Goal: Information Seeking & Learning: Learn about a topic

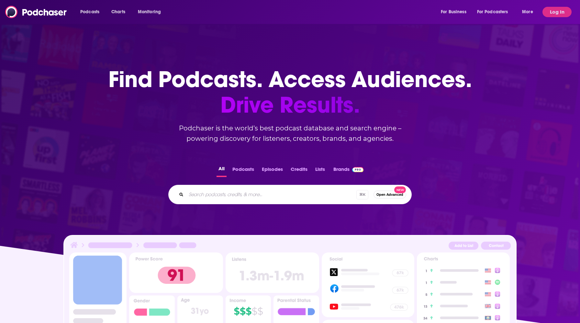
click at [274, 190] on input "Search podcasts, credits, & more..." at bounding box center [271, 194] width 170 height 10
click at [554, 8] on button "Log In" at bounding box center [556, 12] width 29 height 10
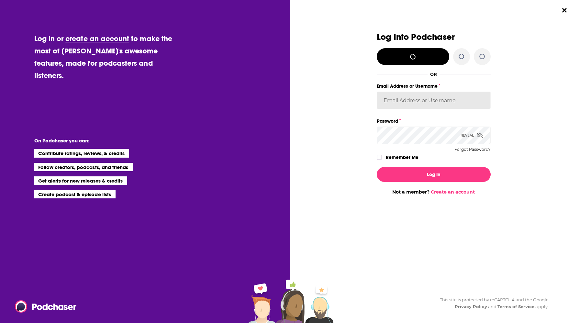
type input "[PERSON_NAME].[PERSON_NAME].TGI"
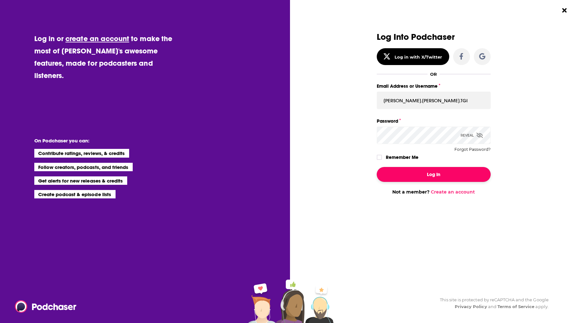
click at [416, 177] on button "Log In" at bounding box center [434, 174] width 114 height 15
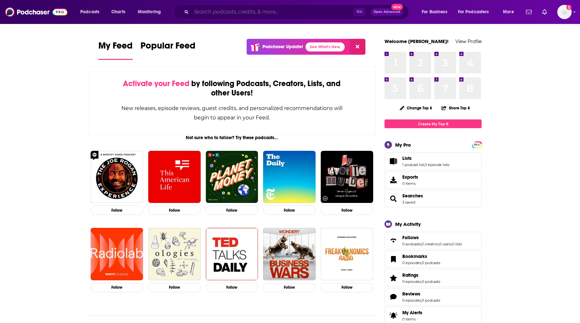
click at [252, 11] on input "Search podcasts, credits, & more..." at bounding box center [272, 12] width 162 height 10
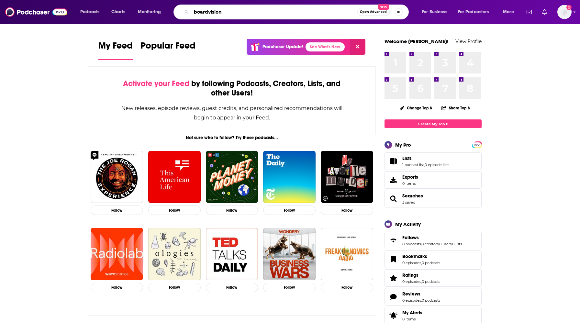
type input "boardvision"
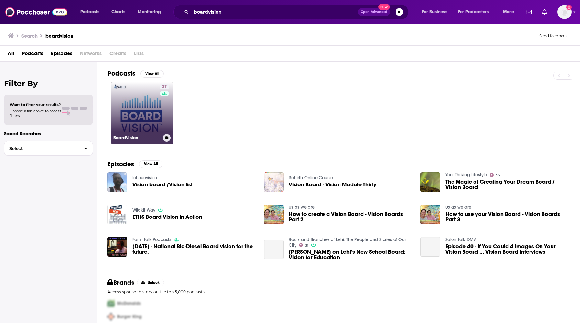
click at [140, 113] on link "27 BoardVision" at bounding box center [142, 113] width 63 height 63
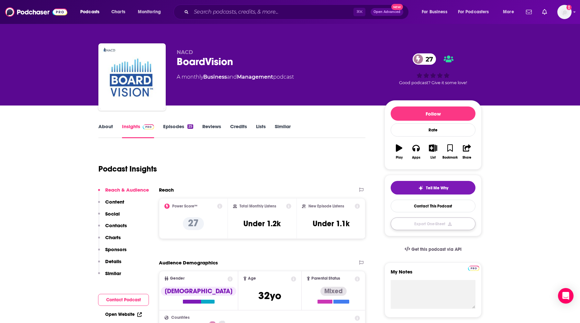
click at [425, 221] on button "Export One-Sheet" at bounding box center [433, 223] width 85 height 13
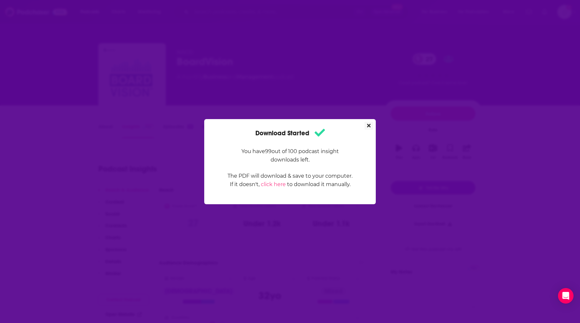
click at [367, 126] on icon "Close" at bounding box center [369, 125] width 4 height 5
